Goal: Check status

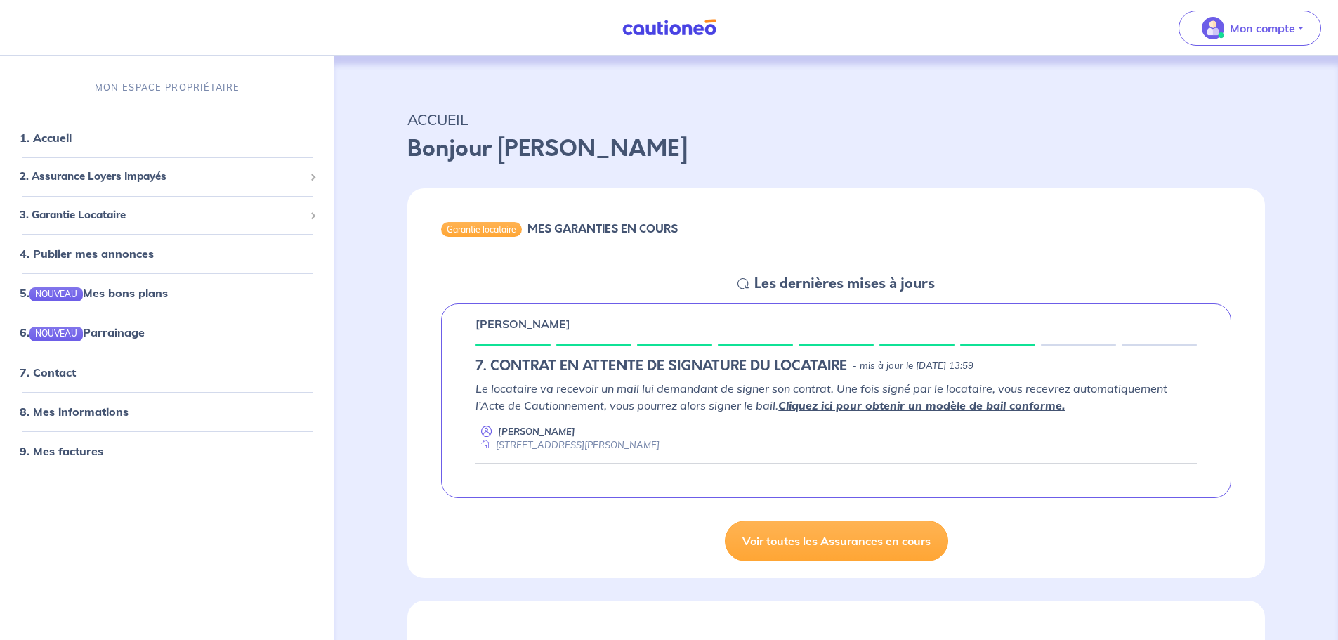
click at [423, 449] on div "Emilie D Henry 7. CONTRAT EN ATTENTE DE SIGNATURE DU LOCATAIRE - mis à jour le …" at bounding box center [835, 400] width 857 height 195
